Goal: Use online tool/utility: Utilize a website feature to perform a specific function

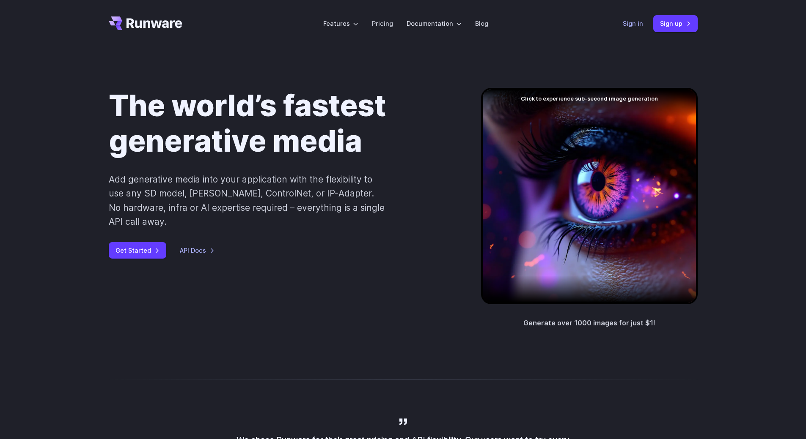
click at [641, 20] on link "Sign in" at bounding box center [633, 24] width 20 height 10
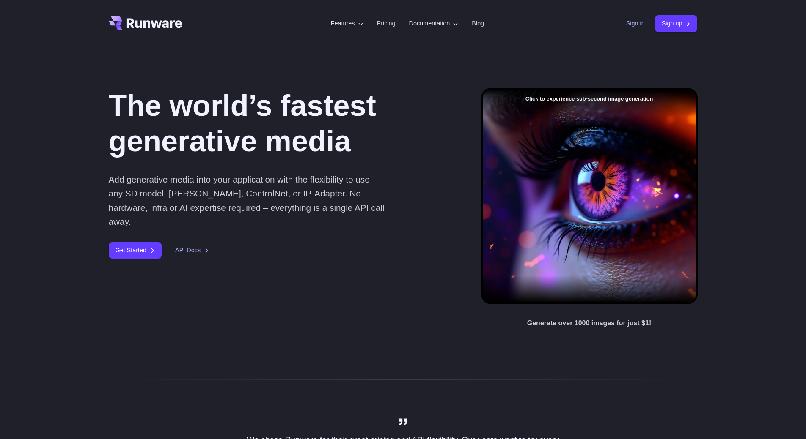
click at [634, 23] on link "Sign in" at bounding box center [635, 24] width 19 height 10
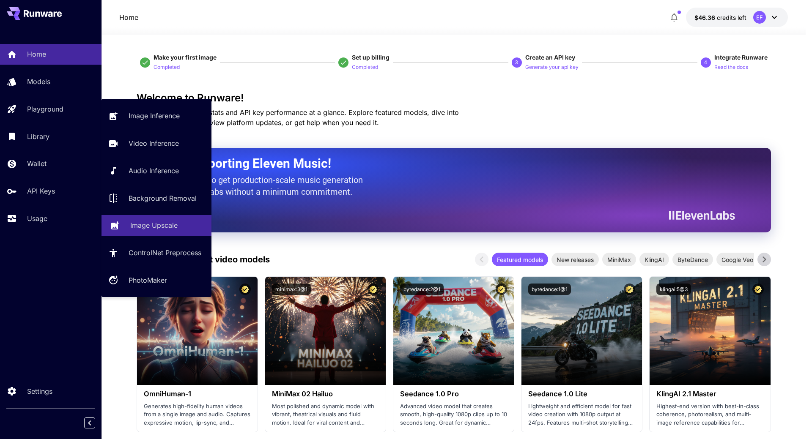
click at [175, 228] on p "Image Upscale" at bounding box center [153, 225] width 47 height 10
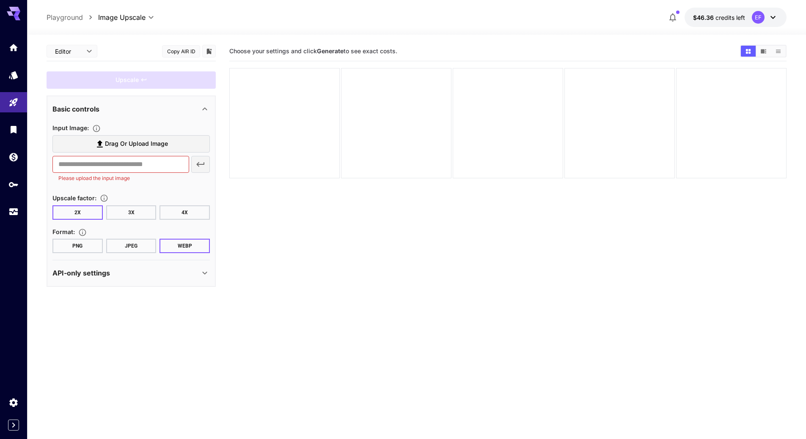
click at [137, 244] on button "JPEG" at bounding box center [131, 246] width 50 height 14
click at [179, 212] on button "4X" at bounding box center [184, 213] width 50 height 14
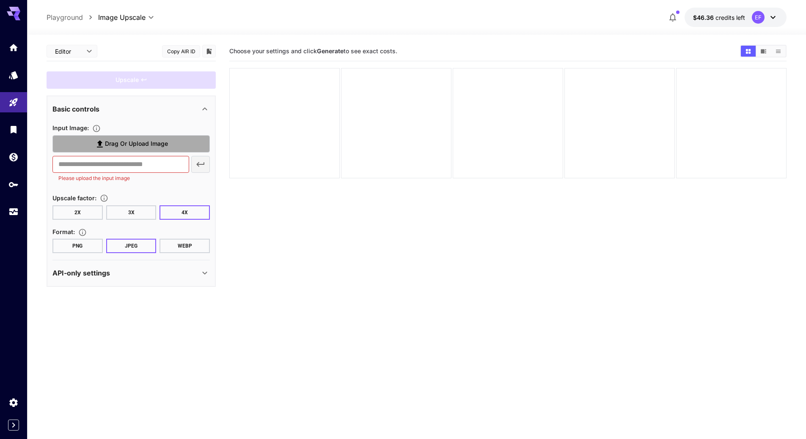
click at [170, 140] on label "Drag or upload image" at bounding box center [130, 143] width 157 height 17
click at [0, 0] on input "Drag or upload image" at bounding box center [0, 0] width 0 height 0
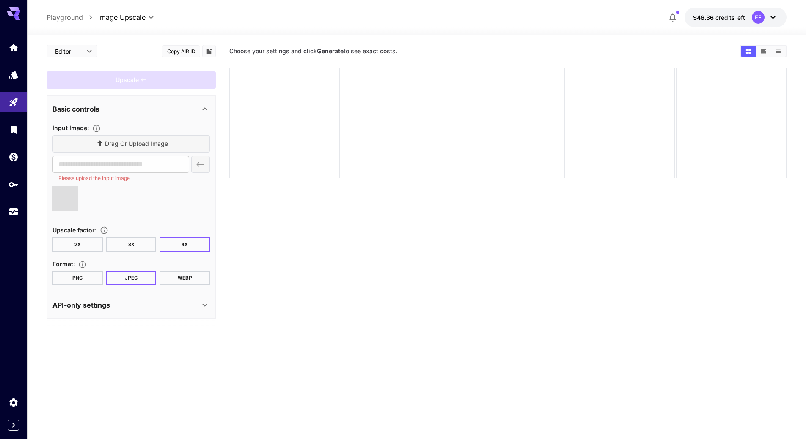
type input "**********"
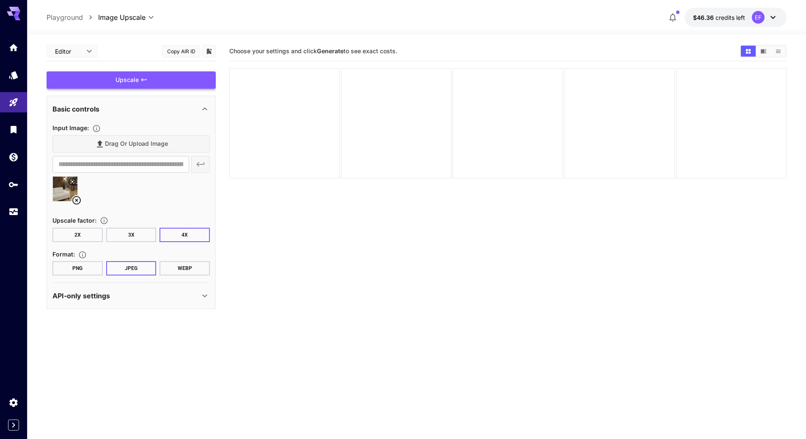
click at [156, 82] on div "Upscale" at bounding box center [131, 79] width 169 height 17
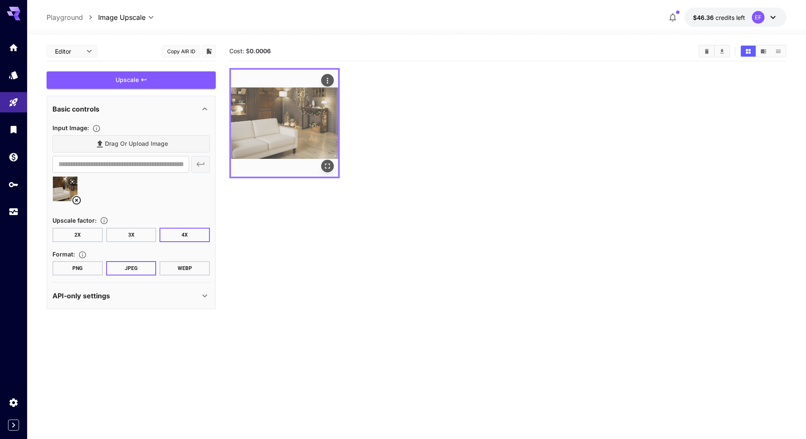
click at [329, 80] on icon "Actions" at bounding box center [327, 81] width 8 height 8
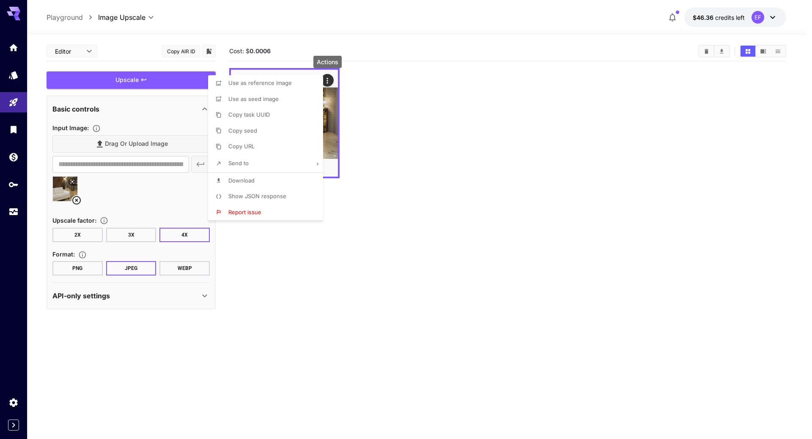
click at [277, 181] on li "Download" at bounding box center [268, 181] width 120 height 16
